Goal: Task Accomplishment & Management: Use online tool/utility

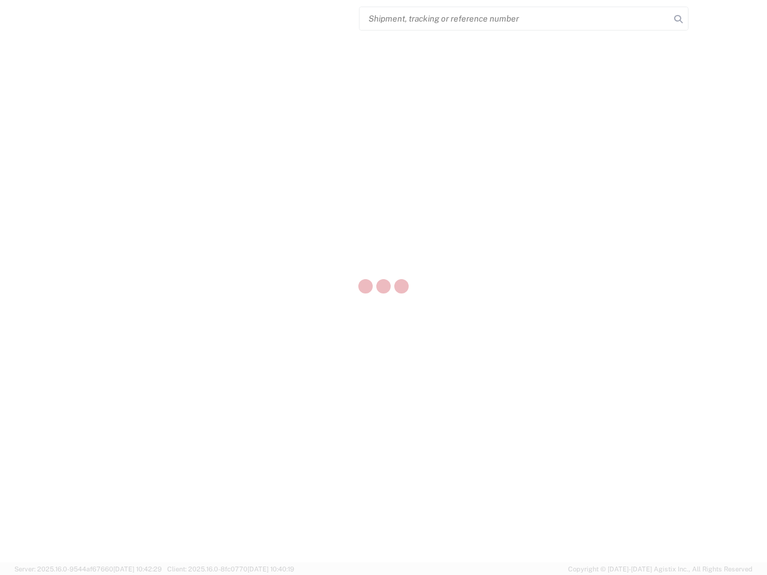
select select "US"
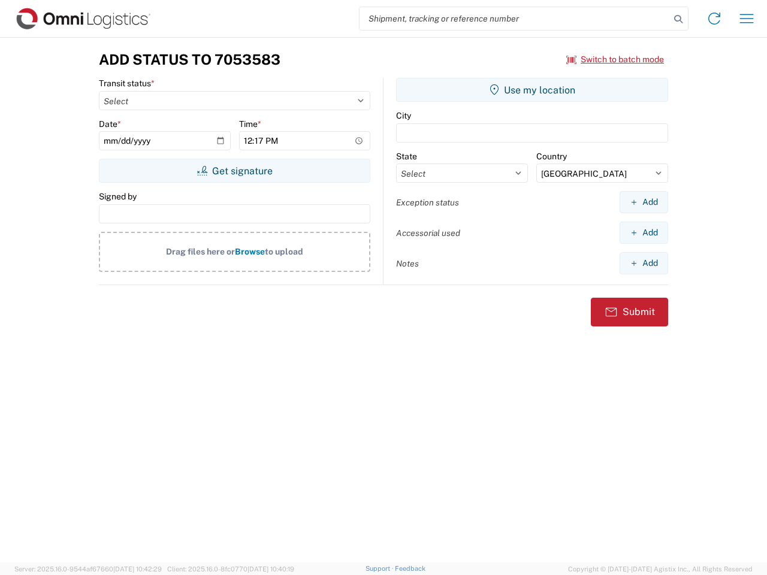
click at [515, 19] on input "search" at bounding box center [514, 18] width 310 height 23
click at [678, 19] on icon at bounding box center [678, 19] width 17 height 17
click at [714, 19] on icon at bounding box center [714, 18] width 19 height 19
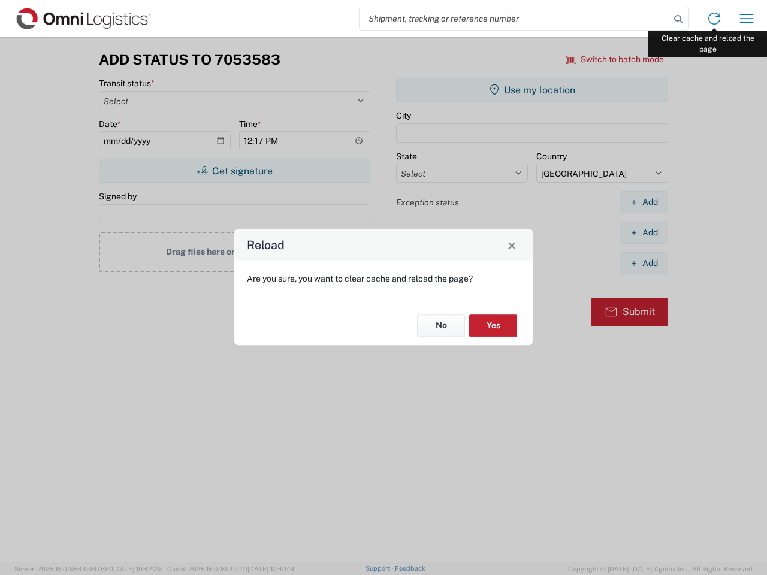
click at [747, 19] on div "Reload Are you sure, you want to clear cache and reload the page? No Yes" at bounding box center [383, 287] width 767 height 575
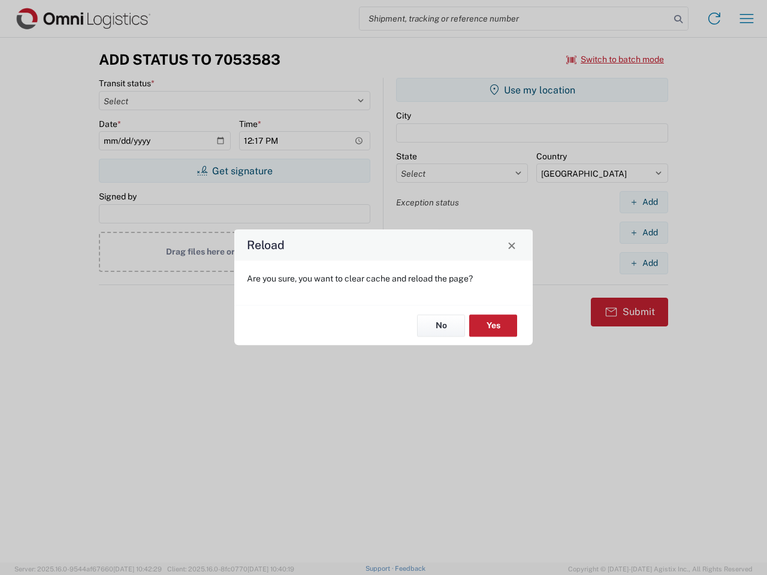
click at [615, 59] on div "Reload Are you sure, you want to clear cache and reload the page? No Yes" at bounding box center [383, 287] width 767 height 575
click at [234, 171] on div "Reload Are you sure, you want to clear cache and reload the page? No Yes" at bounding box center [383, 287] width 767 height 575
click at [532, 90] on div "Reload Are you sure, you want to clear cache and reload the page? No Yes" at bounding box center [383, 287] width 767 height 575
click at [644, 202] on div "Reload Are you sure, you want to clear cache and reload the page? No Yes" at bounding box center [383, 287] width 767 height 575
click at [644, 232] on div "Reload Are you sure, you want to clear cache and reload the page? No Yes" at bounding box center [383, 287] width 767 height 575
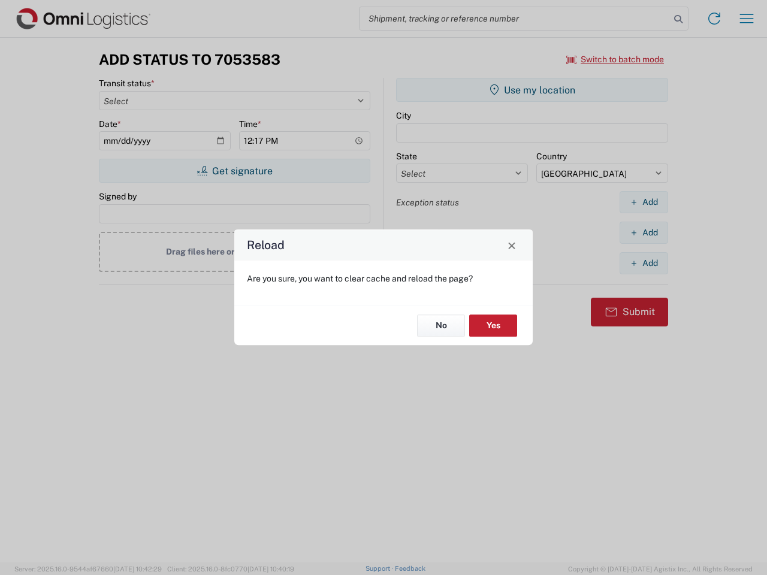
click at [644, 263] on div "Reload Are you sure, you want to clear cache and reload the page? No Yes" at bounding box center [383, 287] width 767 height 575
